Goal: Obtain resource: Download file/media

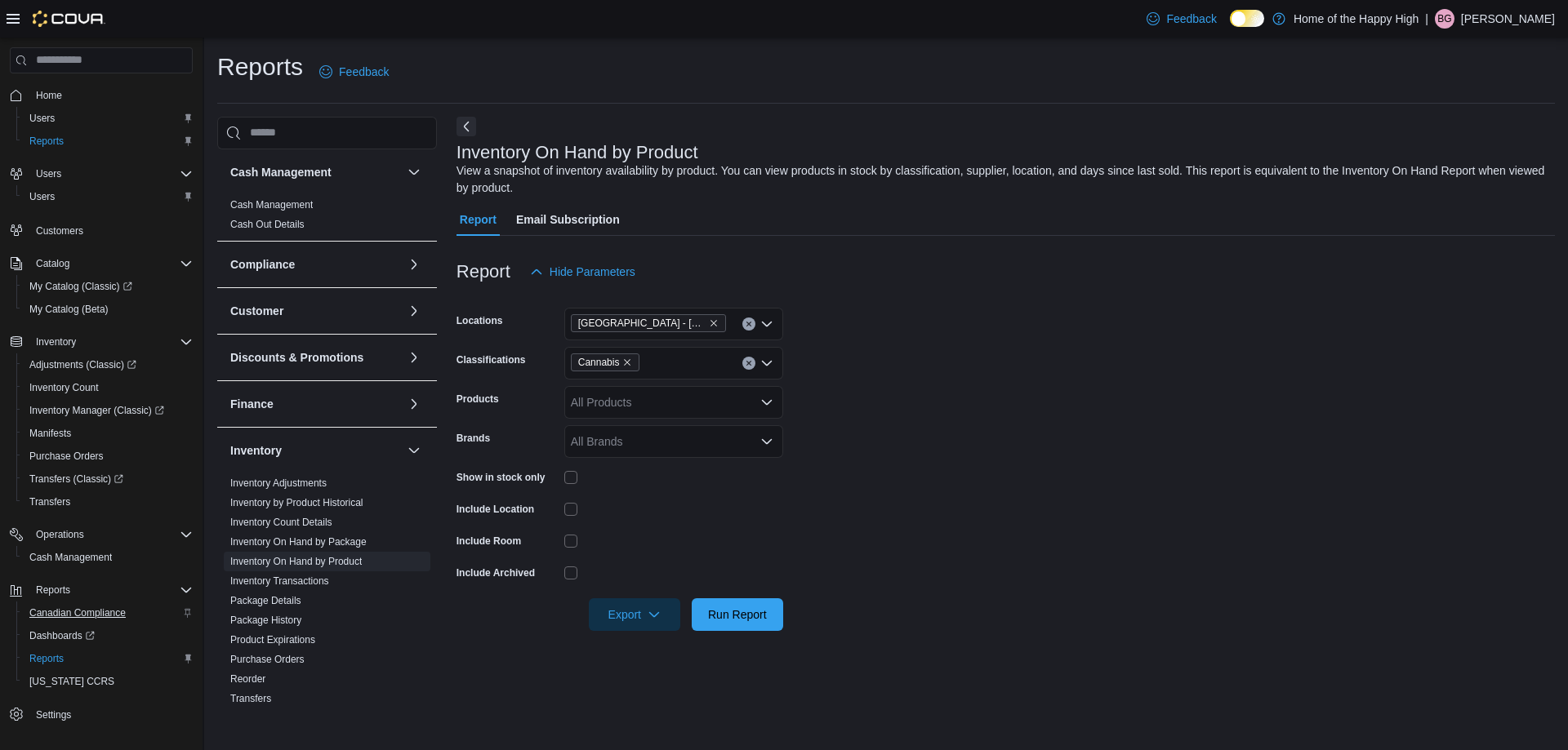
scroll to position [300, 0]
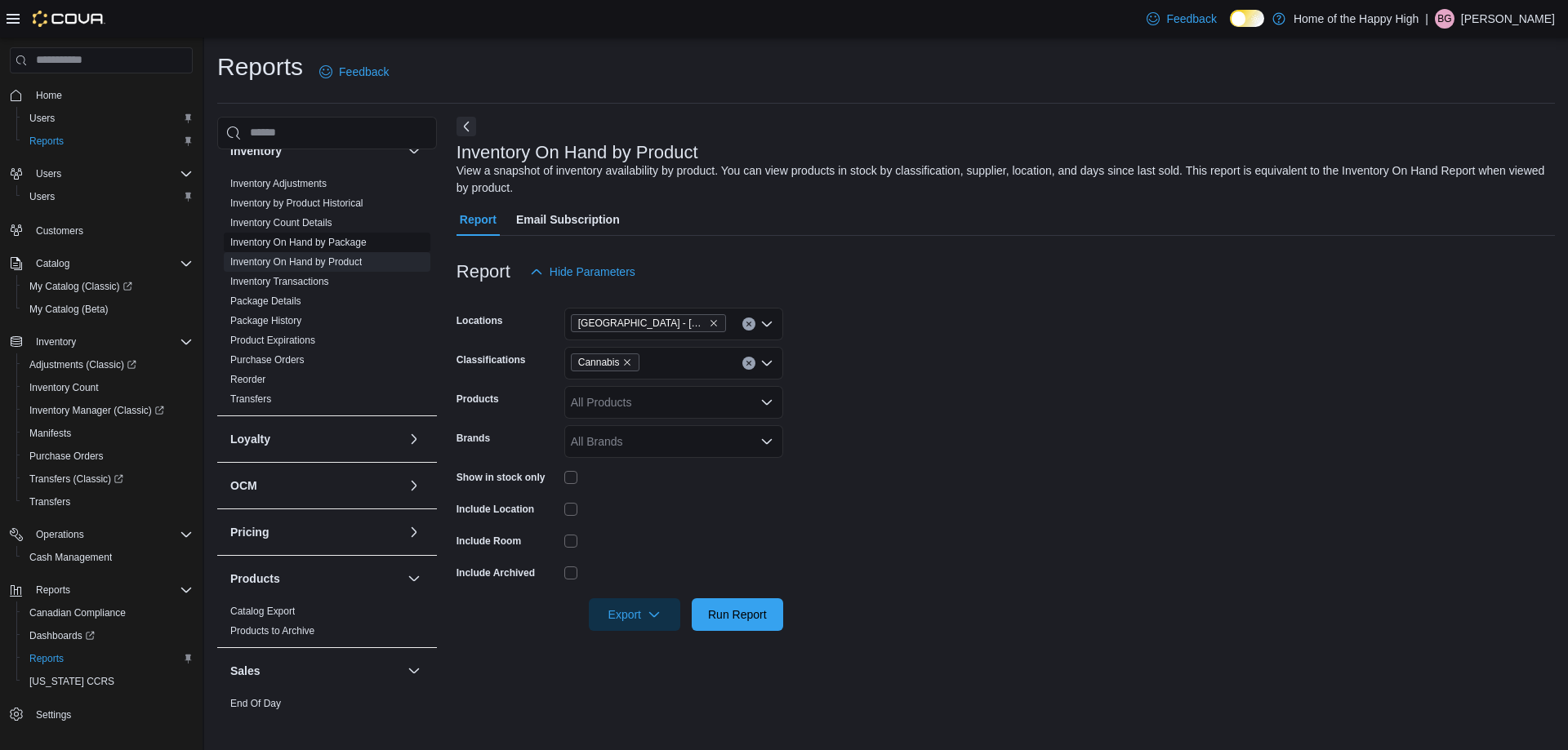
click at [336, 236] on span "Inventory On Hand by Package" at bounding box center [298, 242] width 136 height 14
click at [335, 240] on link "Inventory On Hand by Package" at bounding box center [298, 242] width 136 height 12
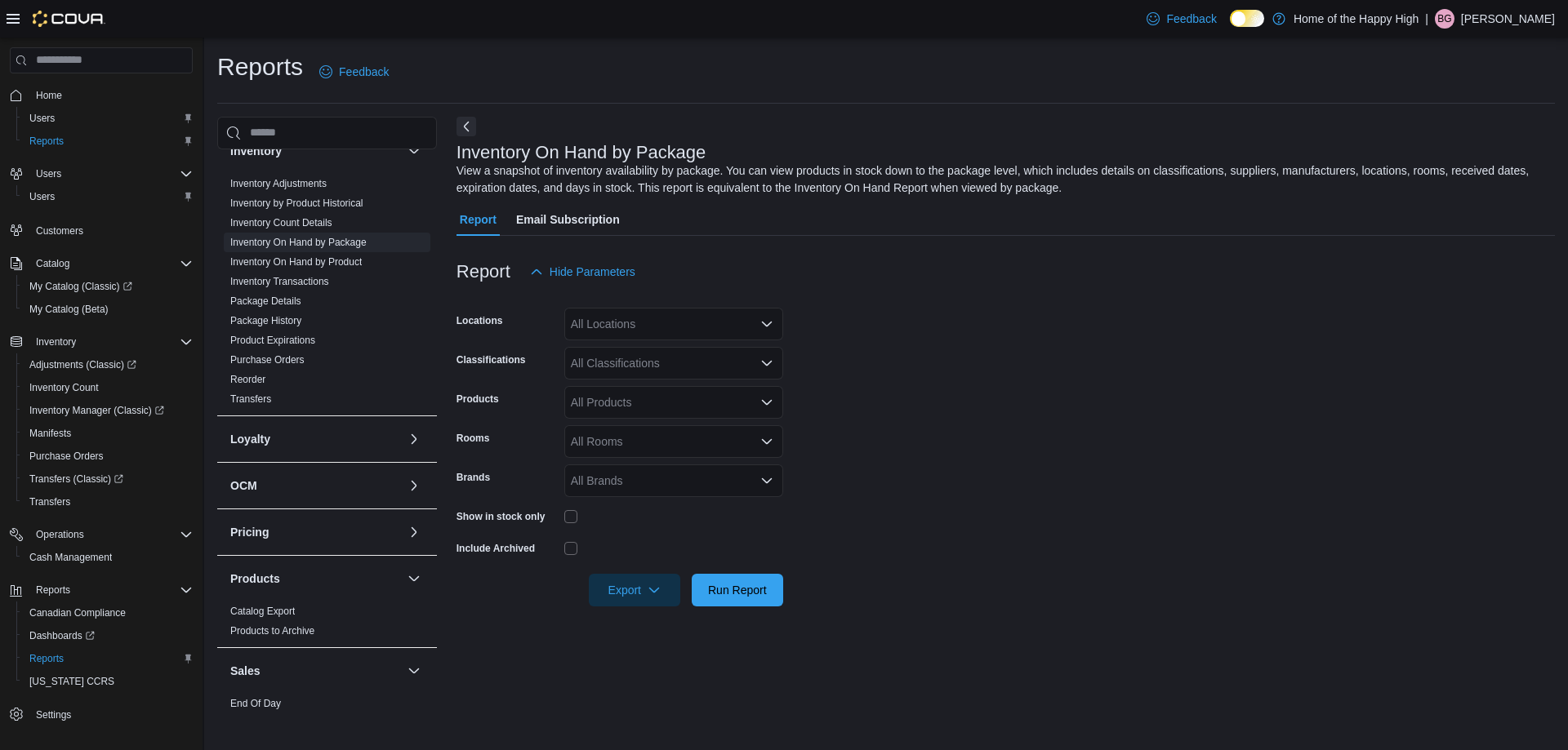
click at [675, 319] on div "All Locations" at bounding box center [673, 324] width 219 height 32
type input "****"
click at [724, 348] on span "[GEOGRAPHIC_DATA] - [PERSON_NAME][GEOGRAPHIC_DATA] - Fire & Flower" at bounding box center [842, 352] width 421 height 16
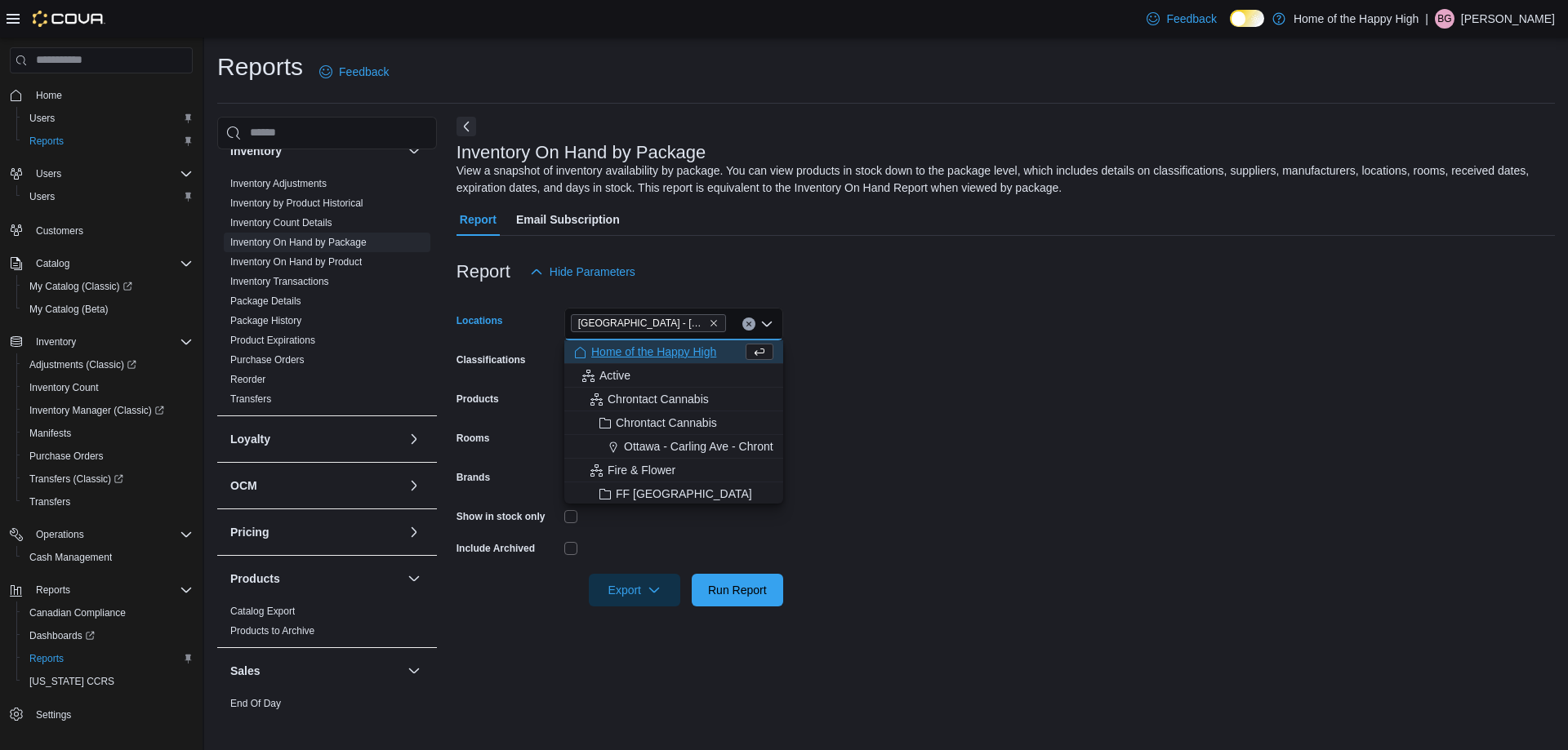
click at [1018, 346] on form "Locations [GEOGRAPHIC_DATA] - [PERSON_NAME][GEOGRAPHIC_DATA] - Fire & Flower Co…" at bounding box center [1005, 447] width 1098 height 319
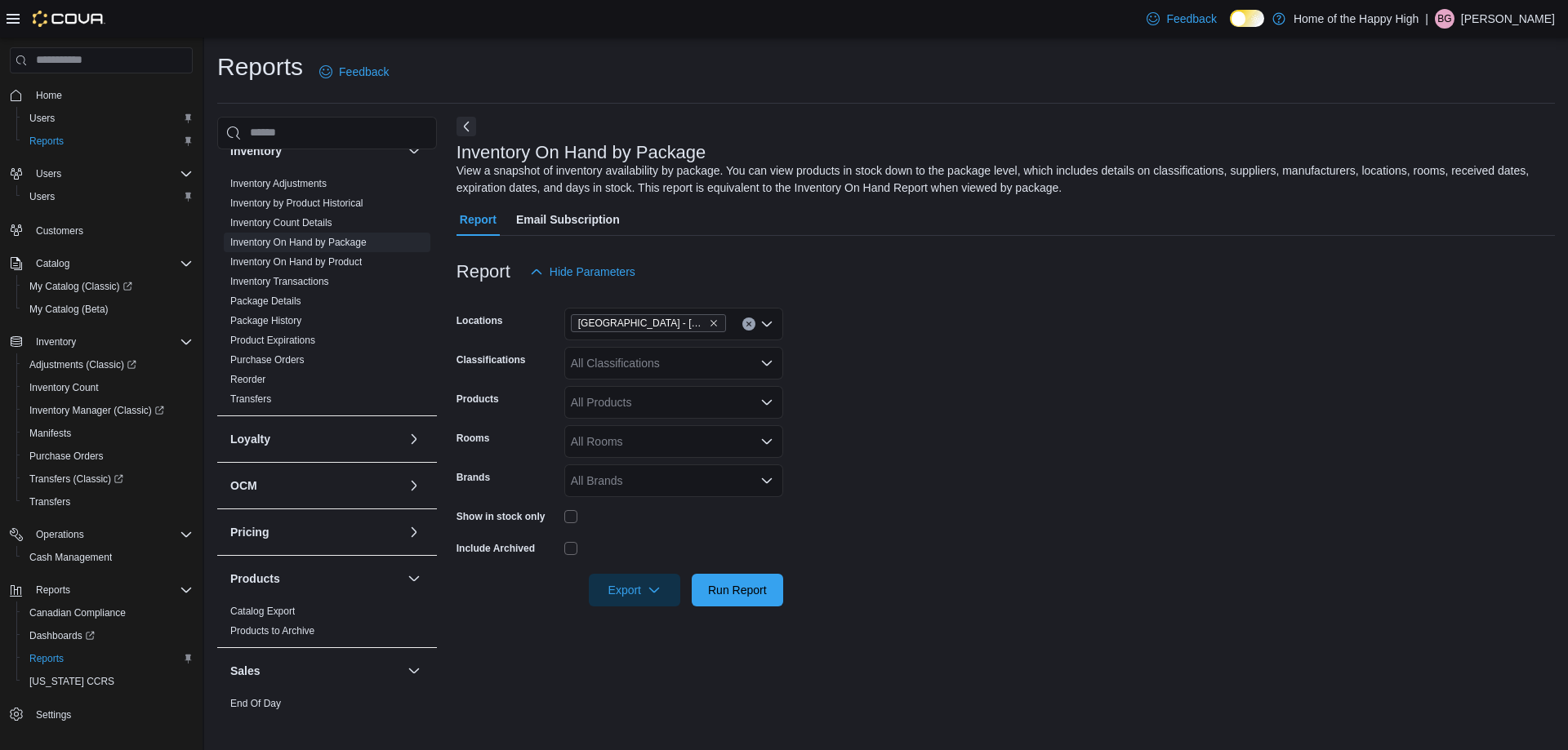
click at [697, 356] on div "All Classifications" at bounding box center [673, 363] width 219 height 32
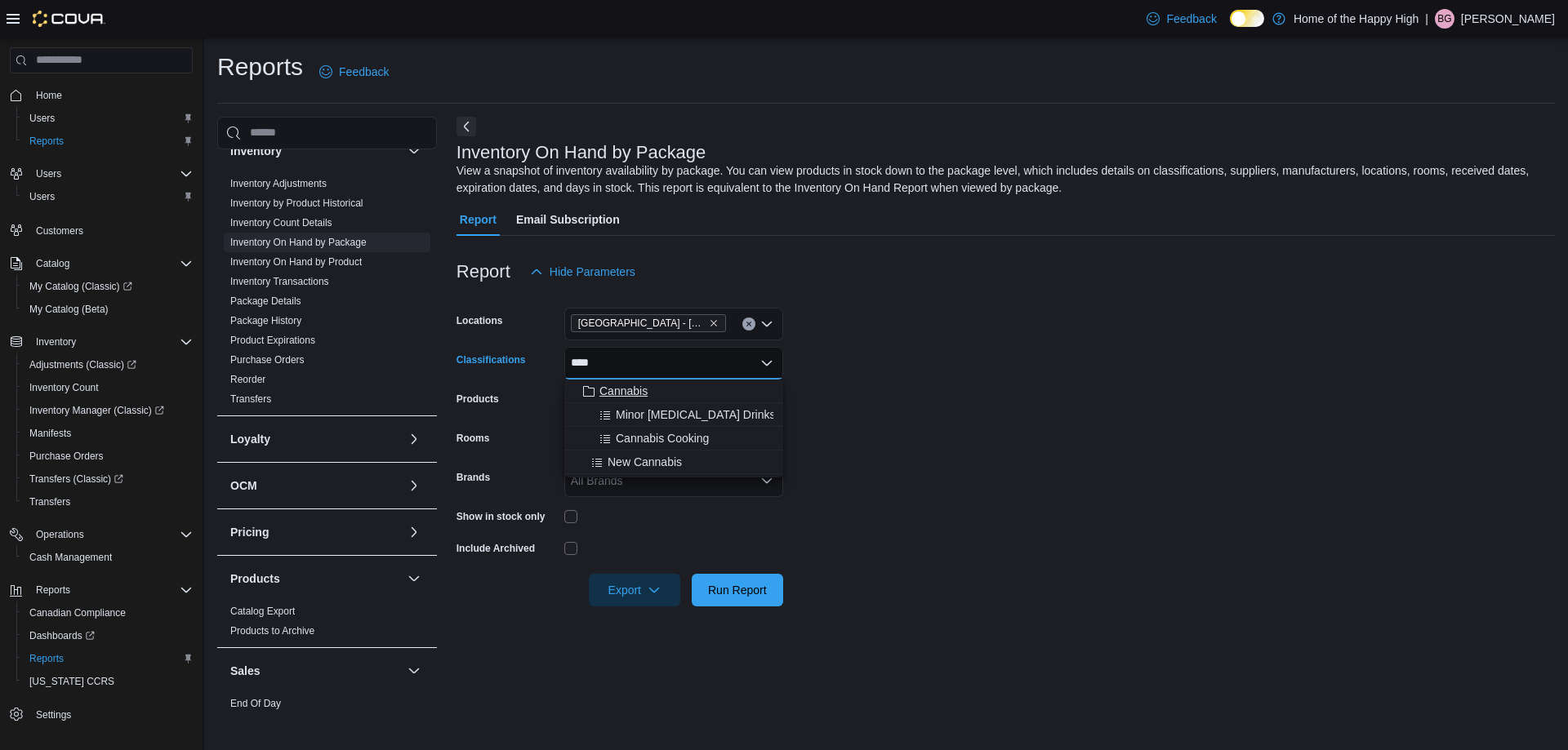
type input "****"
click at [678, 386] on div "Cannabis" at bounding box center [673, 391] width 199 height 16
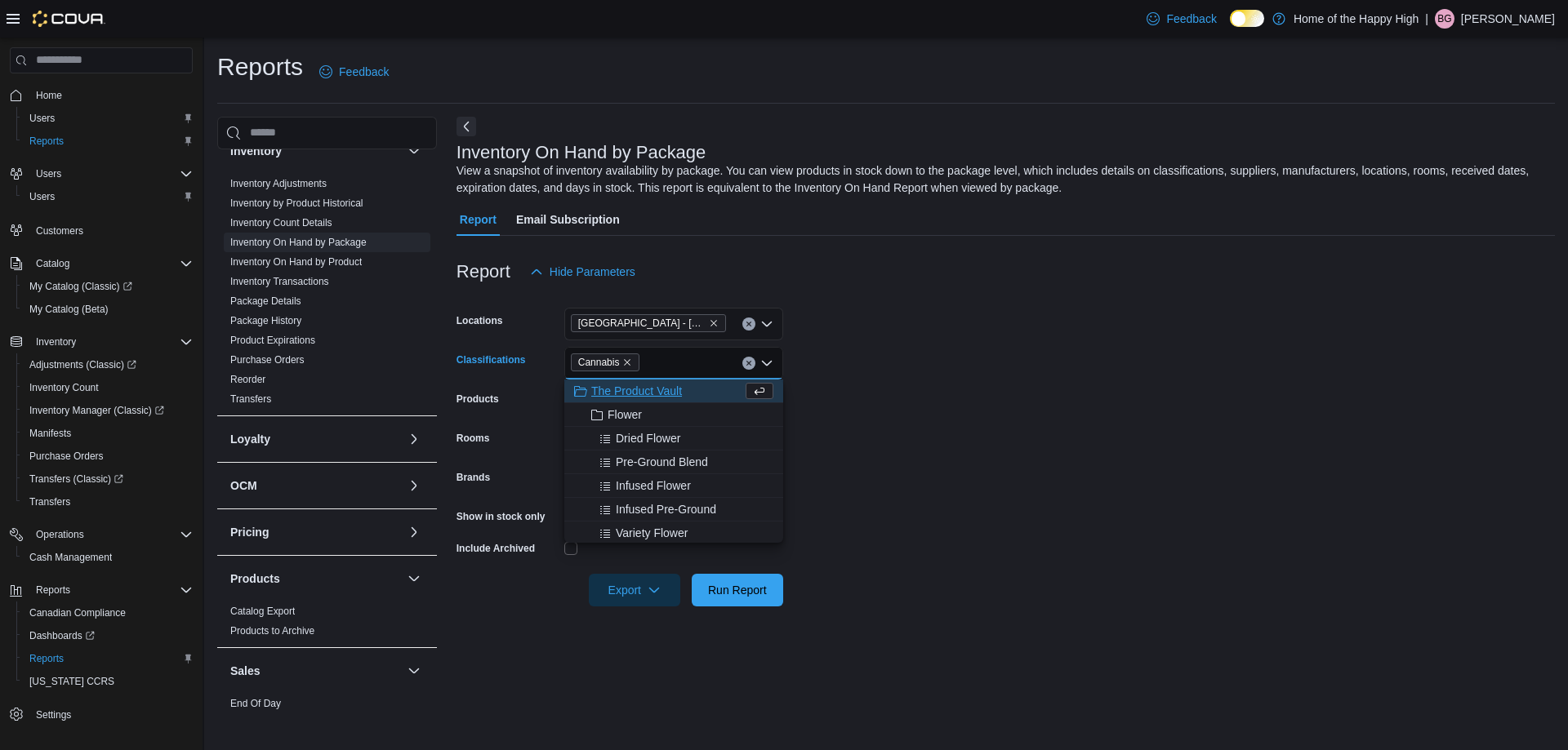
click at [815, 418] on form "Locations [GEOGRAPHIC_DATA] - [PERSON_NAME][GEOGRAPHIC_DATA] - Fire & Flower Cl…" at bounding box center [1005, 447] width 1098 height 319
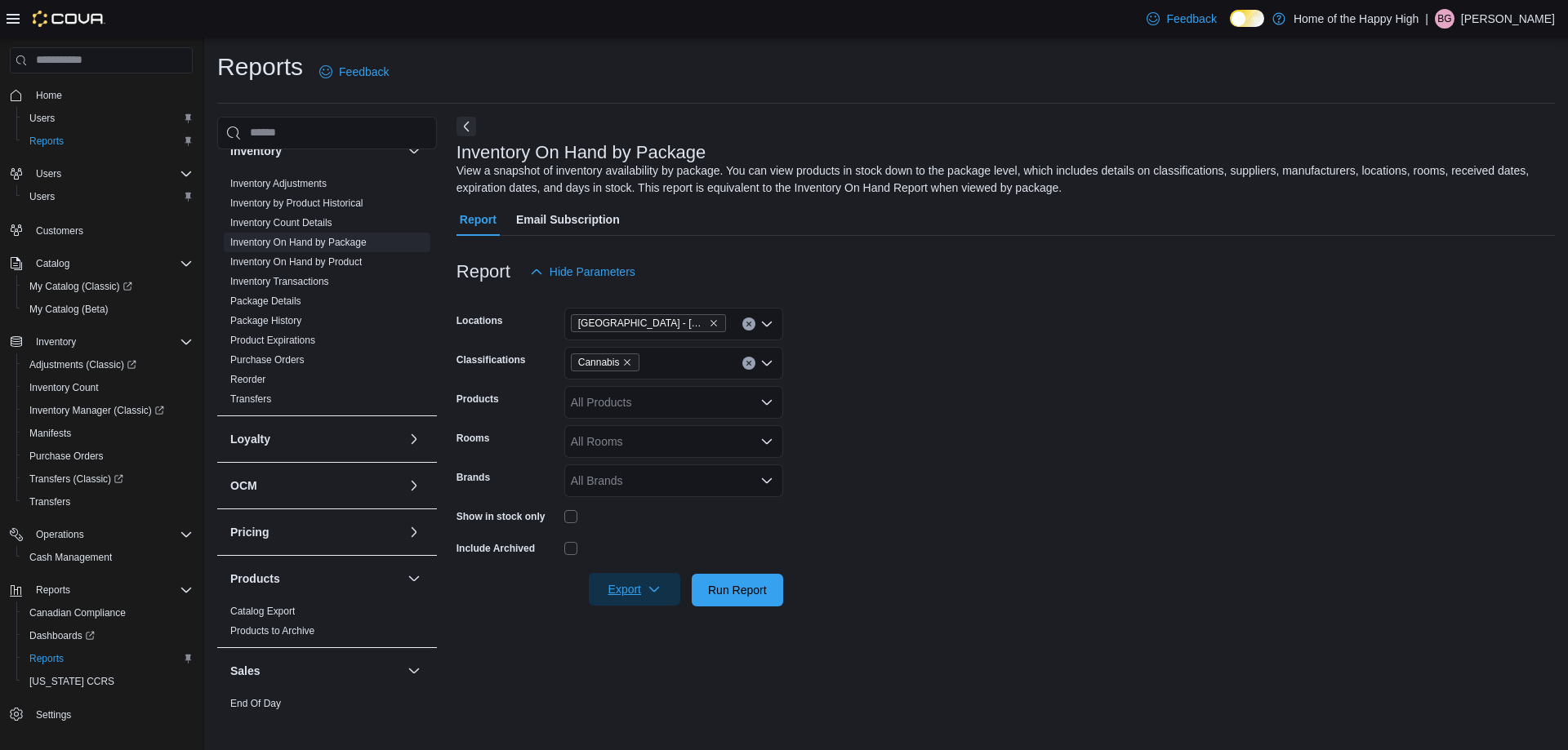
click at [642, 592] on span "Export" at bounding box center [634, 589] width 72 height 32
click at [653, 632] on button "Export to Excel" at bounding box center [636, 623] width 93 height 32
click at [86, 369] on span "Adjustments (Classic)" at bounding box center [83, 365] width 107 height 14
click at [122, 402] on span "Inventory Manager (Classic)" at bounding box center [97, 411] width 135 height 20
